Goal: Information Seeking & Learning: Learn about a topic

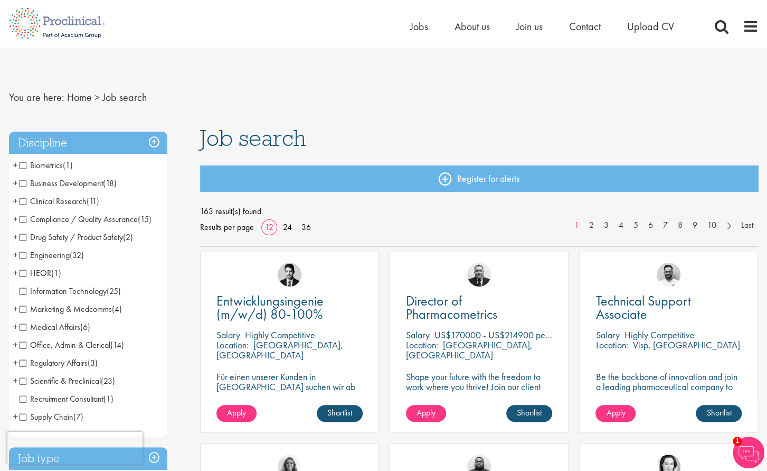
click at [20, 185] on span "Business Development" at bounding box center [61, 182] width 83 height 11
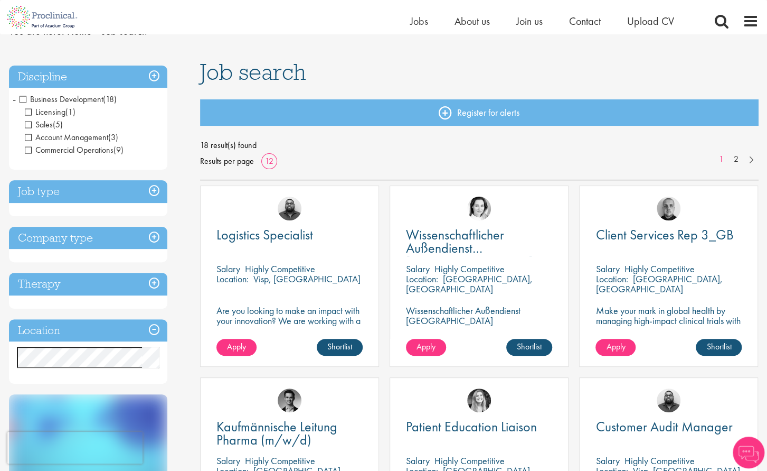
click at [151, 72] on h3 "Discipline" at bounding box center [88, 76] width 158 height 23
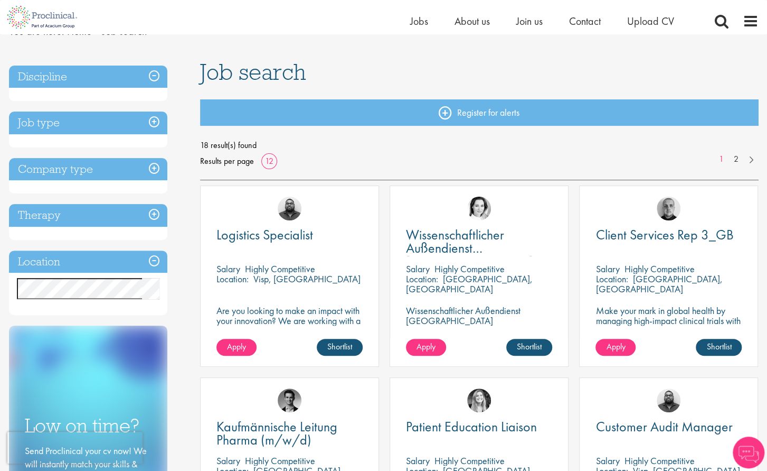
click at [157, 78] on h3 "Discipline" at bounding box center [88, 76] width 158 height 23
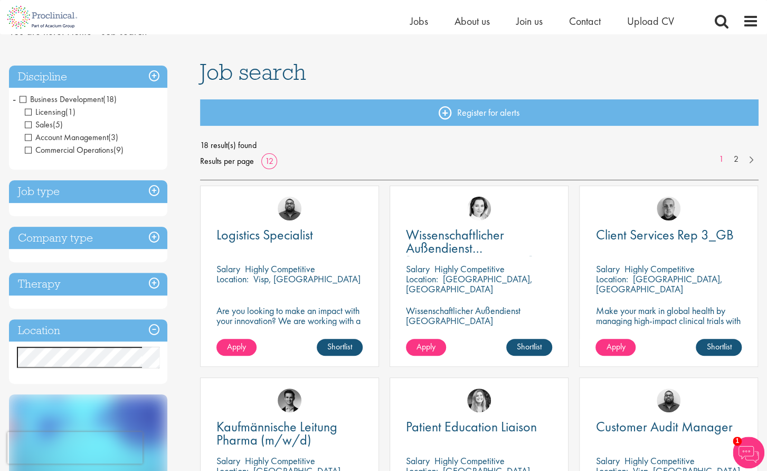
click at [129, 196] on h3 "Job type" at bounding box center [88, 191] width 158 height 23
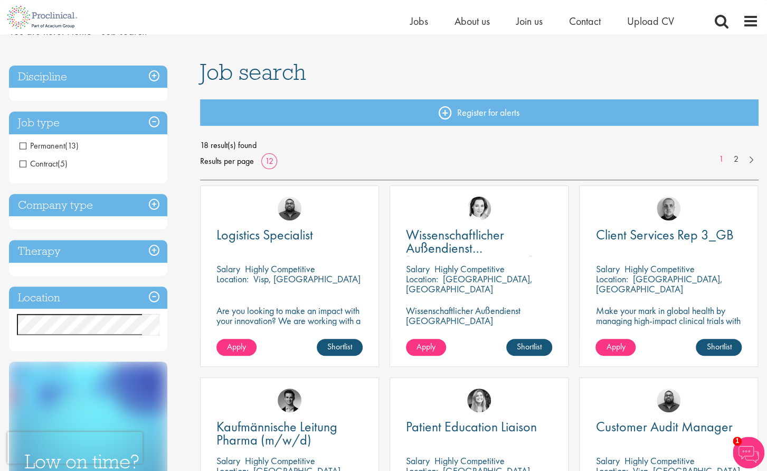
click at [133, 77] on h3 "Discipline" at bounding box center [88, 76] width 158 height 23
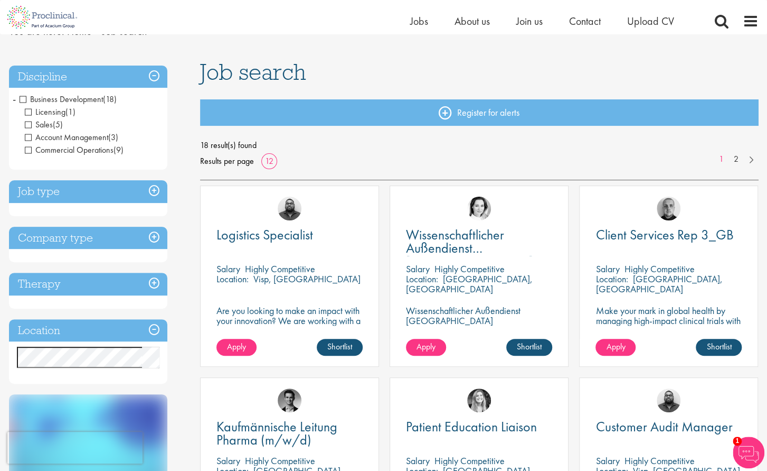
click at [22, 99] on span "Business Development" at bounding box center [61, 98] width 83 height 11
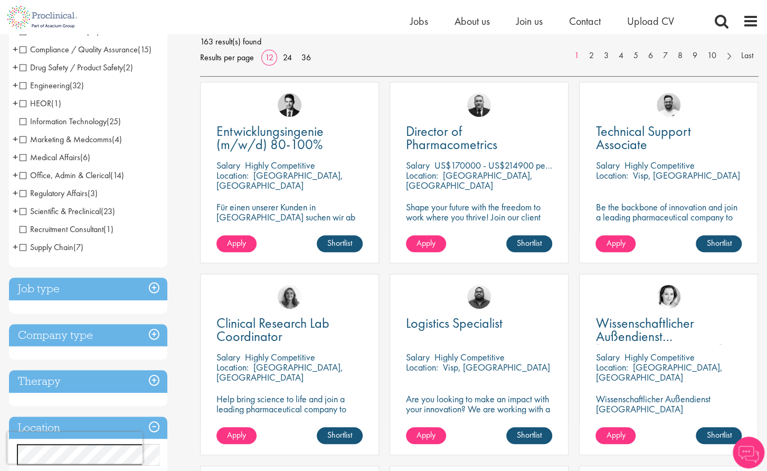
scroll to position [158, 0]
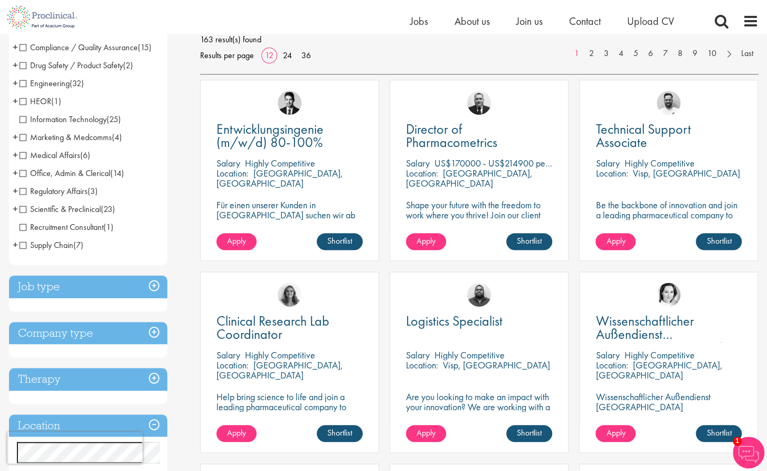
click at [21, 85] on span "Engineering" at bounding box center [45, 83] width 50 height 11
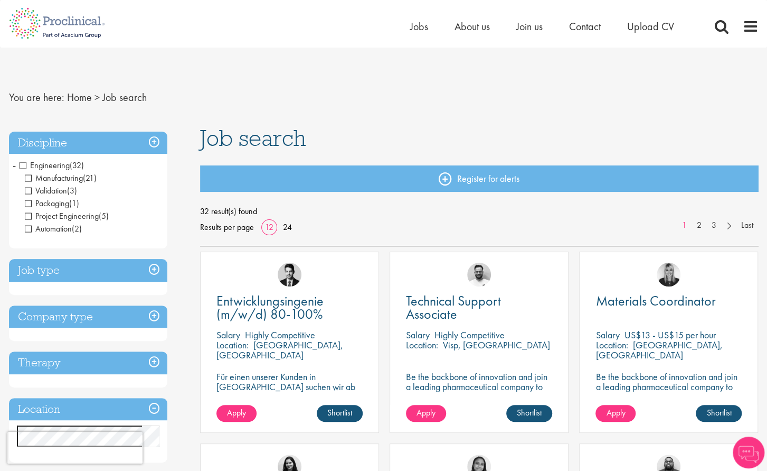
click at [21, 164] on span "Engineering" at bounding box center [45, 165] width 50 height 11
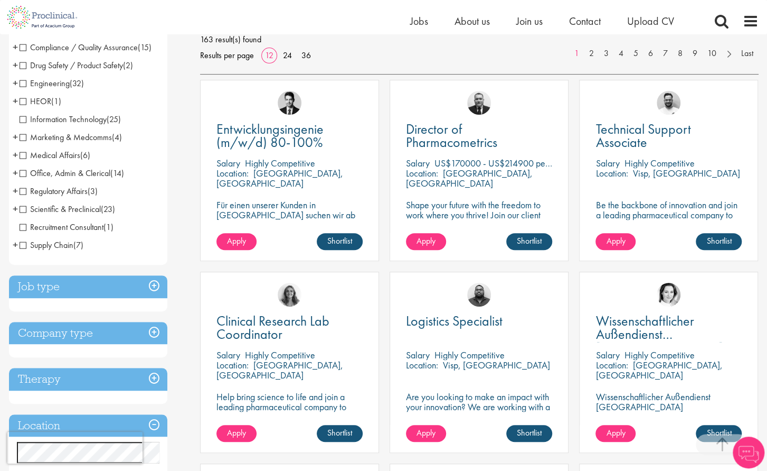
scroll to position [264, 0]
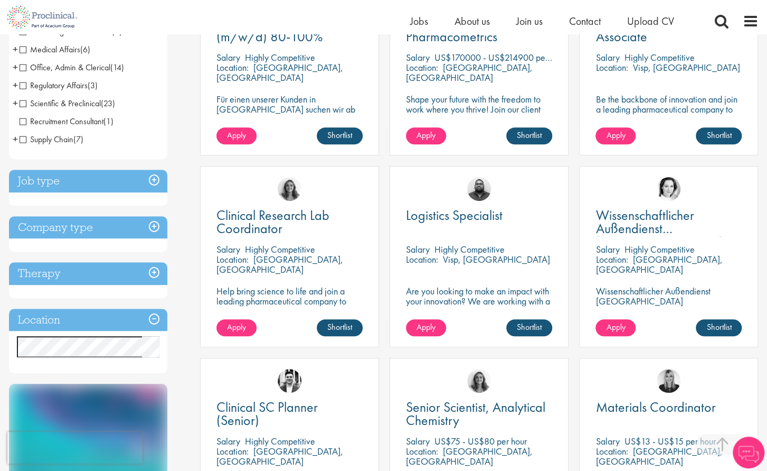
click at [127, 284] on h3 "Therapy" at bounding box center [88, 273] width 158 height 23
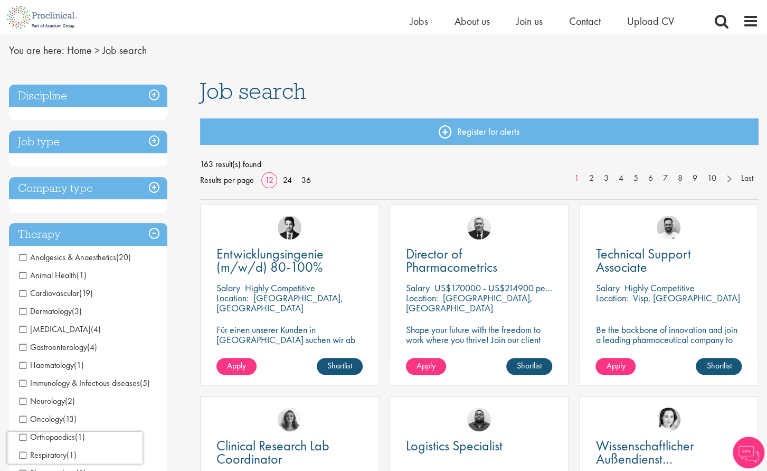
scroll to position [0, 0]
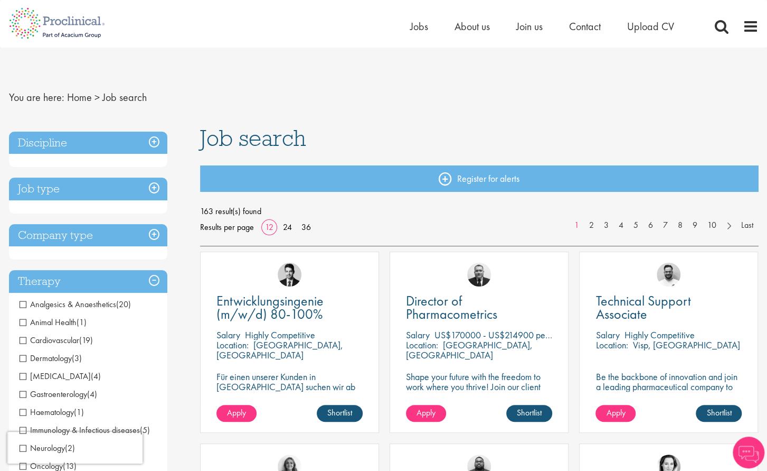
click at [98, 221] on div "Discipline Biometrics (1) - + Statistics (1) Business Development (18) - + Lice…" at bounding box center [88, 409] width 158 height 555
click at [99, 232] on h3 "Company type" at bounding box center [88, 235] width 158 height 23
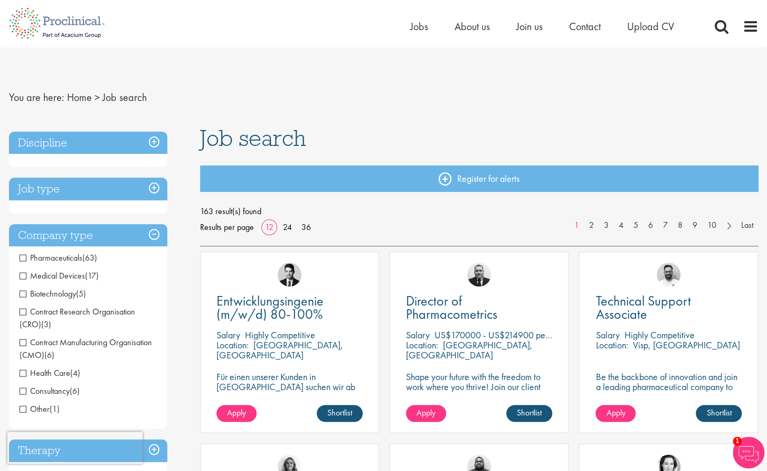
click at [107, 186] on h3 "Job type" at bounding box center [88, 188] width 158 height 23
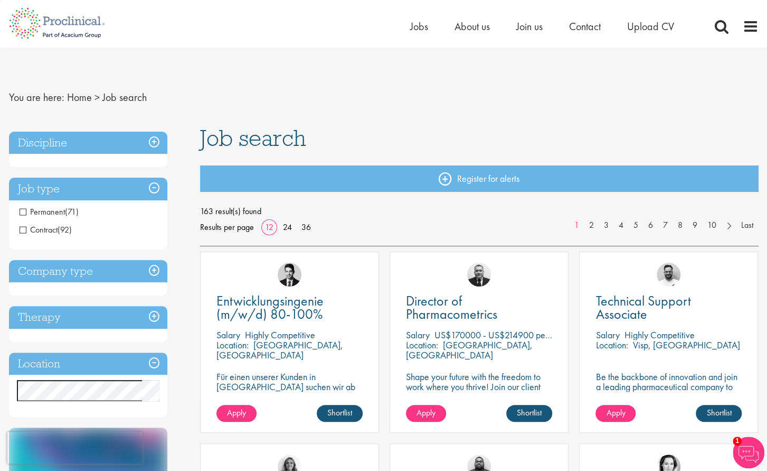
click at [101, 145] on h3 "Discipline" at bounding box center [88, 143] width 158 height 23
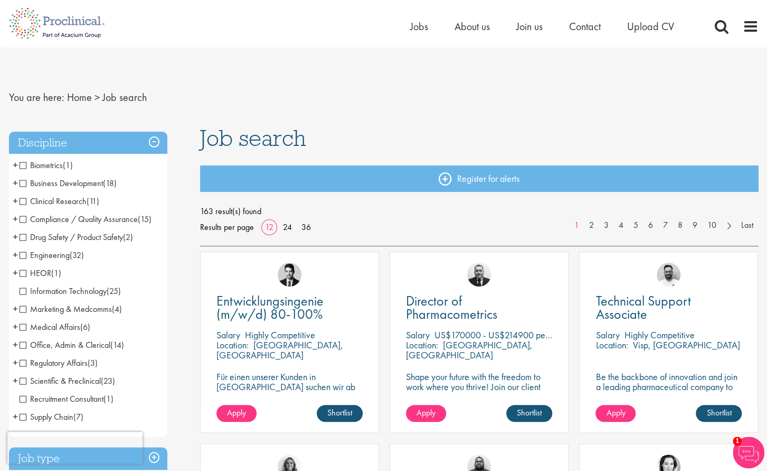
click at [98, 145] on h3 "Discipline" at bounding box center [88, 143] width 158 height 23
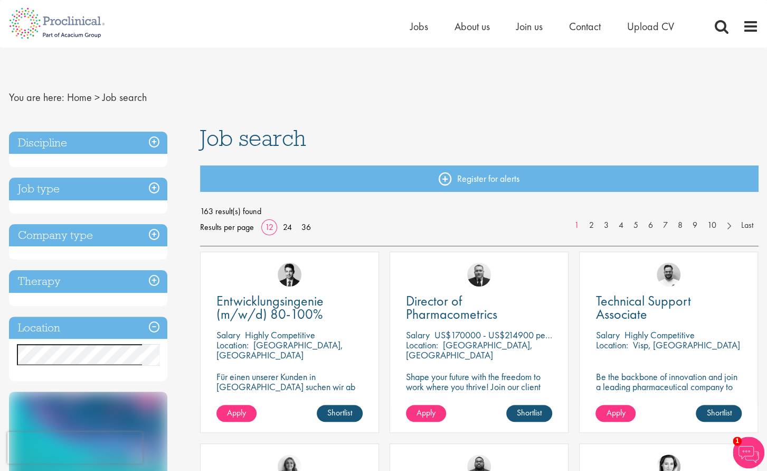
click at [43, 195] on h3 "Job type" at bounding box center [88, 188] width 158 height 23
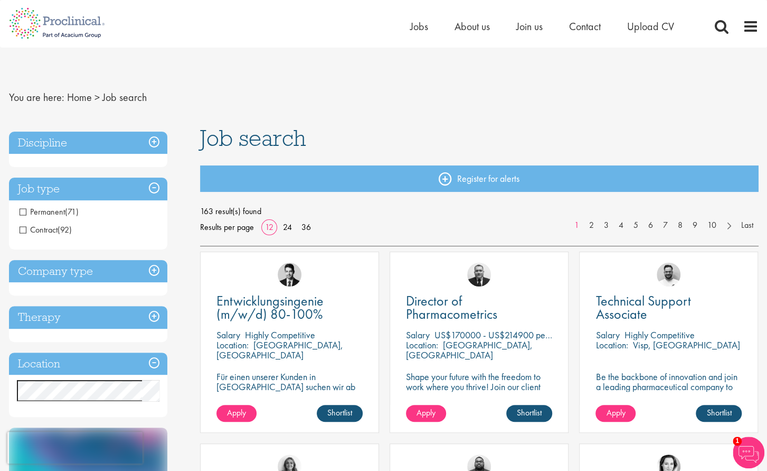
click at [25, 215] on span "Permanent" at bounding box center [42, 211] width 45 height 11
